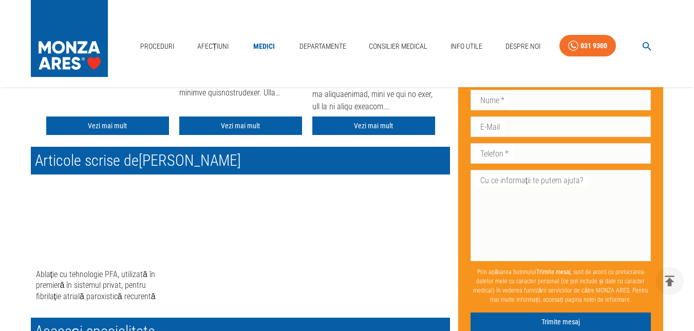
scroll to position [462, 0]
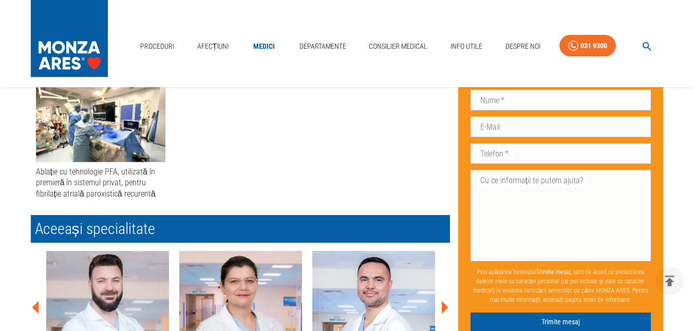
click at [122, 189] on div "Ablație cu tehnologie PFA, utilizată în premieră în sistemul privat, pentru fib…" at bounding box center [100, 182] width 129 height 33
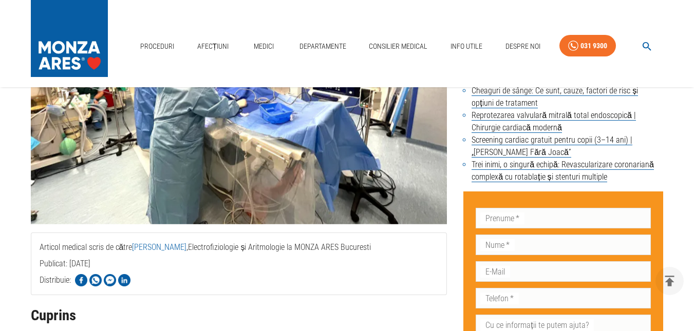
scroll to position [360, 0]
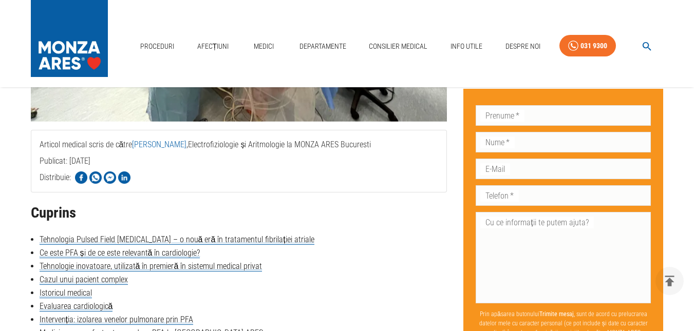
click at [97, 179] on img "button" at bounding box center [95, 178] width 12 height 12
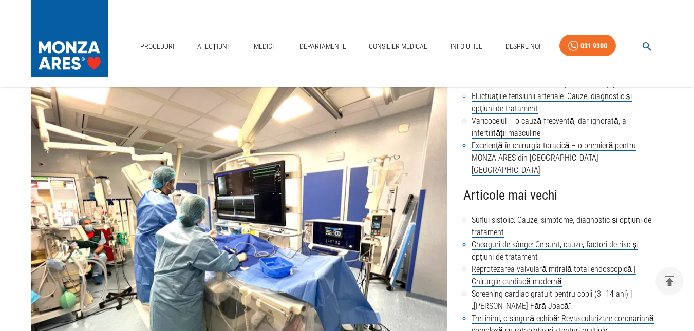
scroll to position [257, 0]
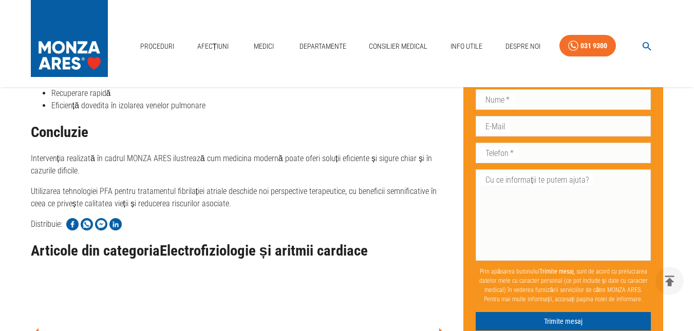
scroll to position [2055, 0]
